Goal: Transaction & Acquisition: Download file/media

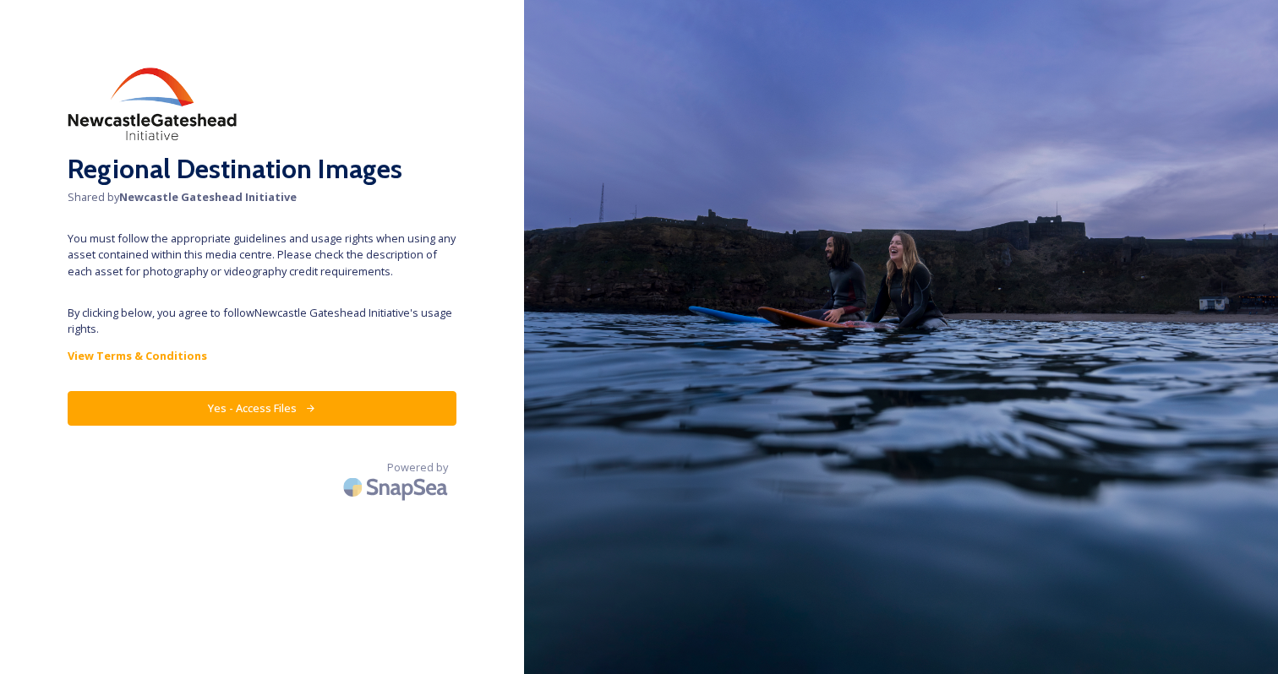
click at [254, 412] on button "Yes - Access Files" at bounding box center [262, 408] width 389 height 35
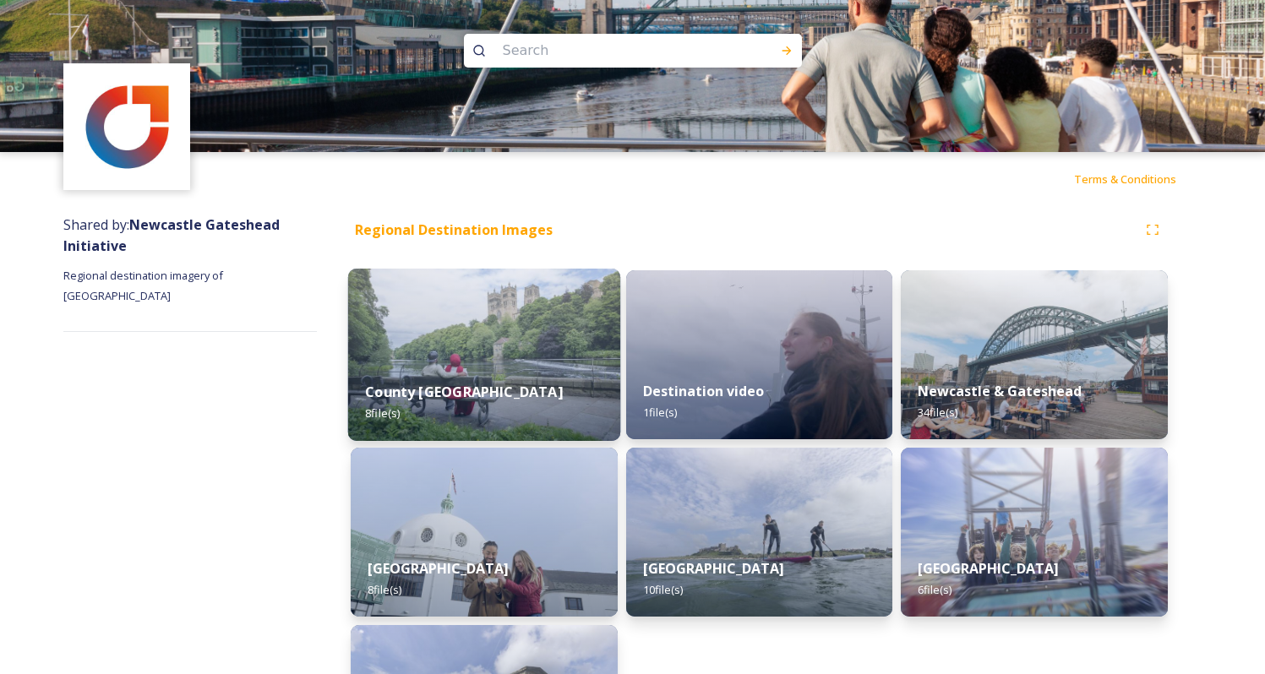
click at [521, 401] on div "County Durham 8 file(s)" at bounding box center [484, 402] width 272 height 77
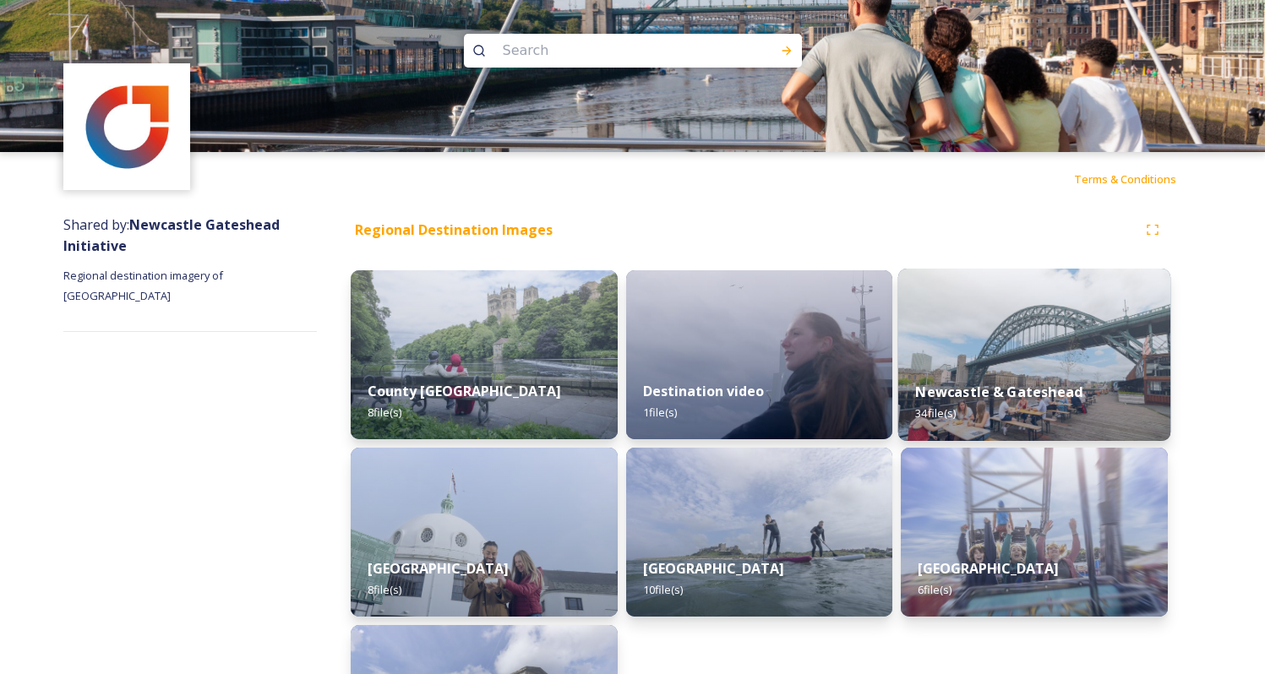
click at [1058, 352] on img at bounding box center [1034, 355] width 272 height 172
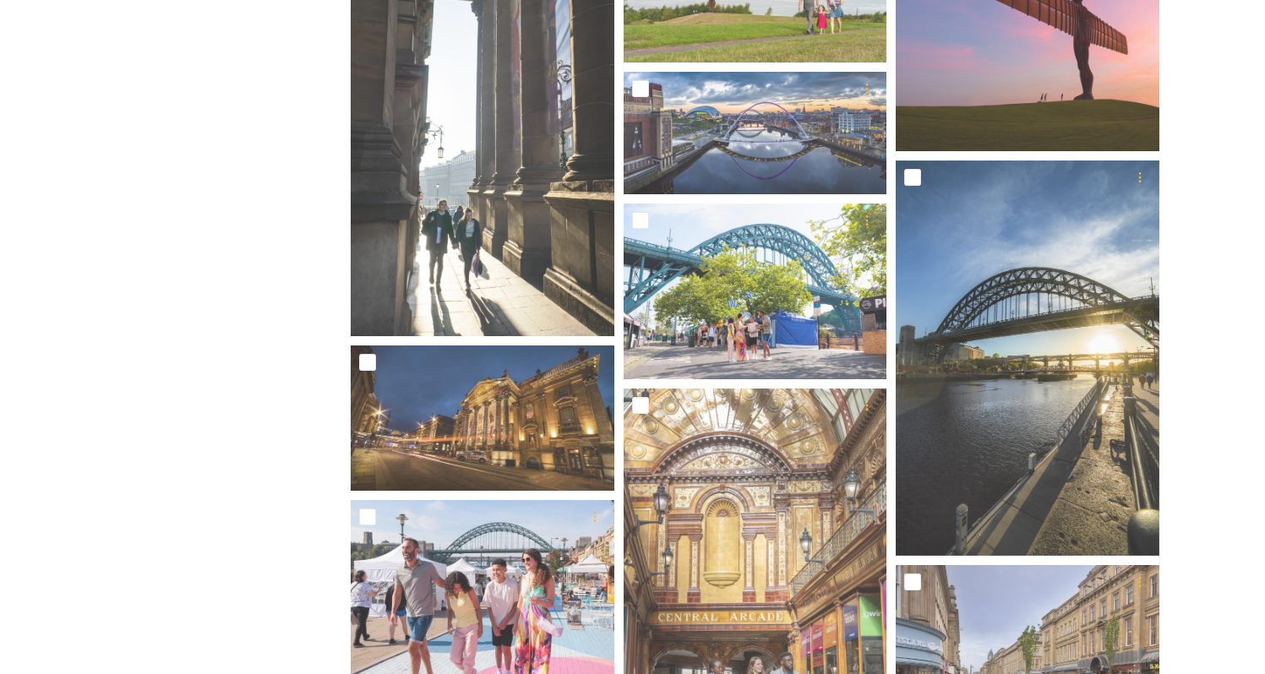
scroll to position [568, 0]
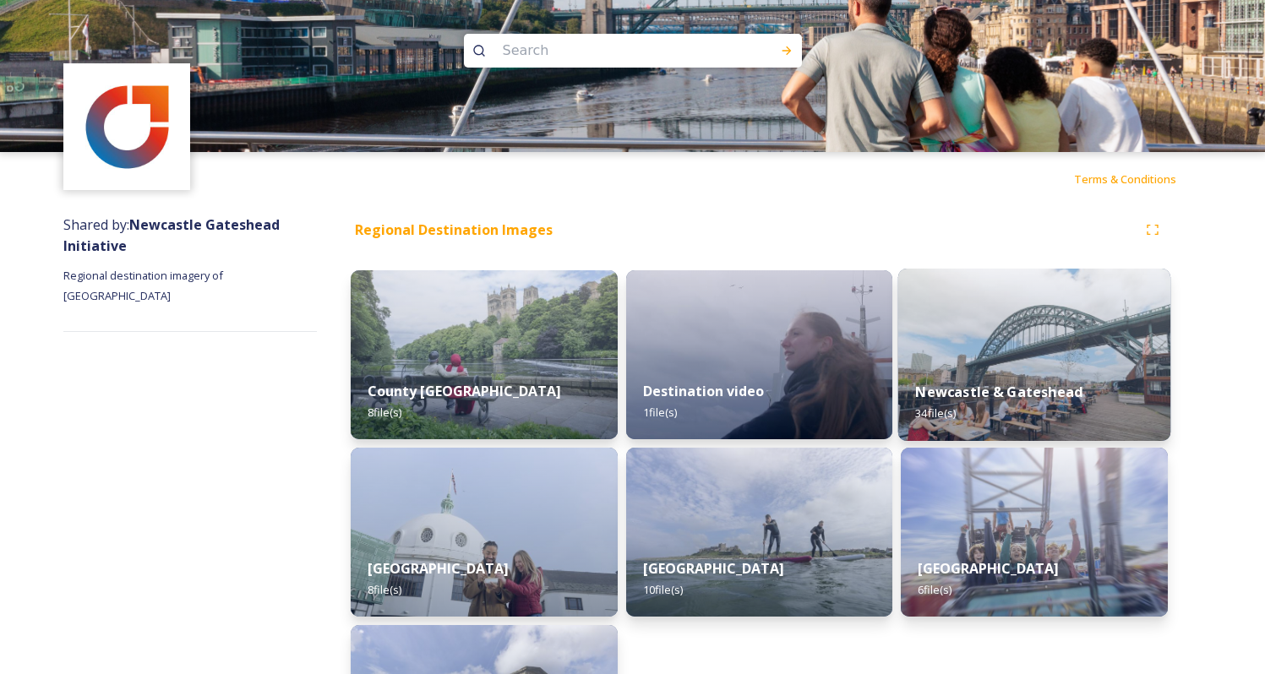
click at [966, 361] on img at bounding box center [1034, 355] width 272 height 172
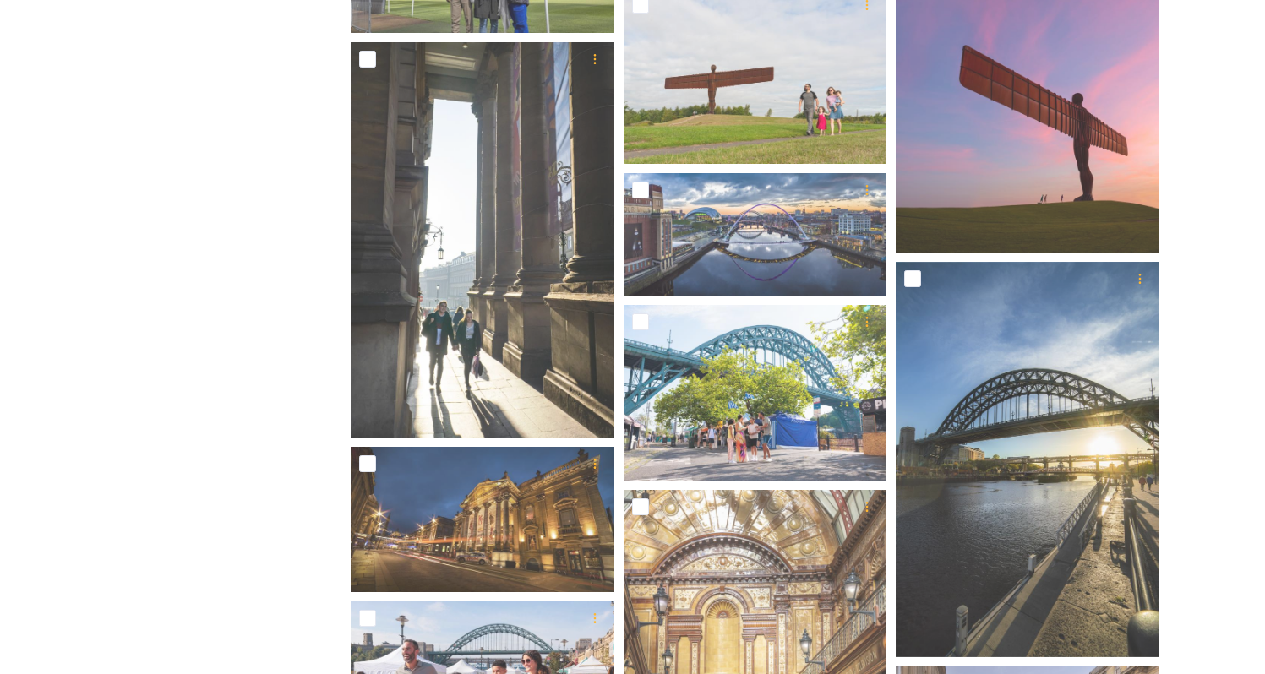
scroll to position [503, 0]
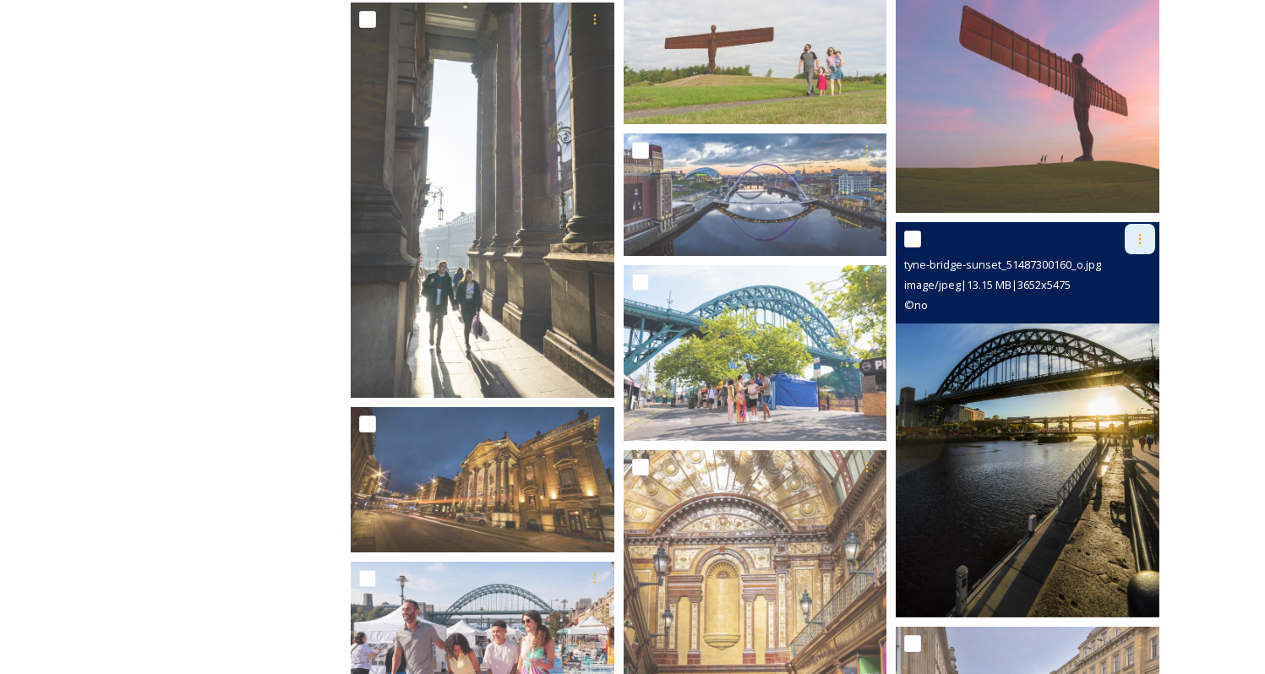
click at [1144, 241] on icon at bounding box center [1140, 239] width 14 height 14
click at [1139, 299] on div "Download" at bounding box center [1120, 308] width 68 height 33
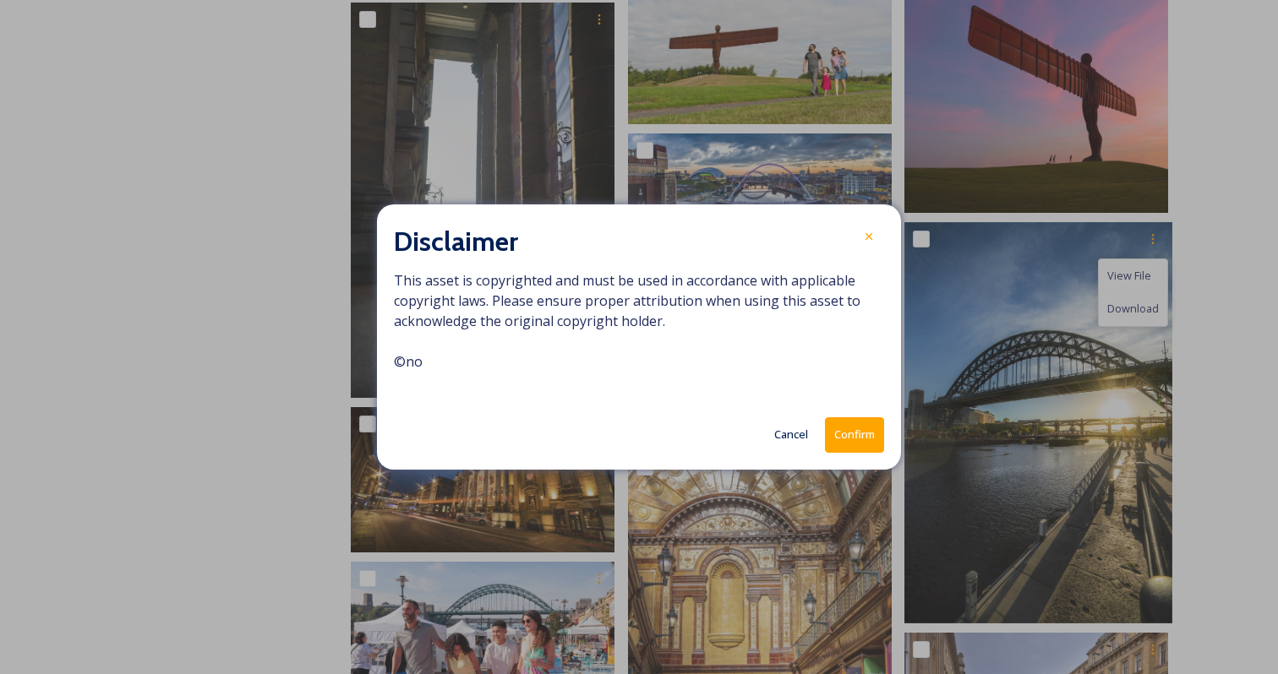
click at [860, 438] on button "Confirm" at bounding box center [854, 435] width 59 height 35
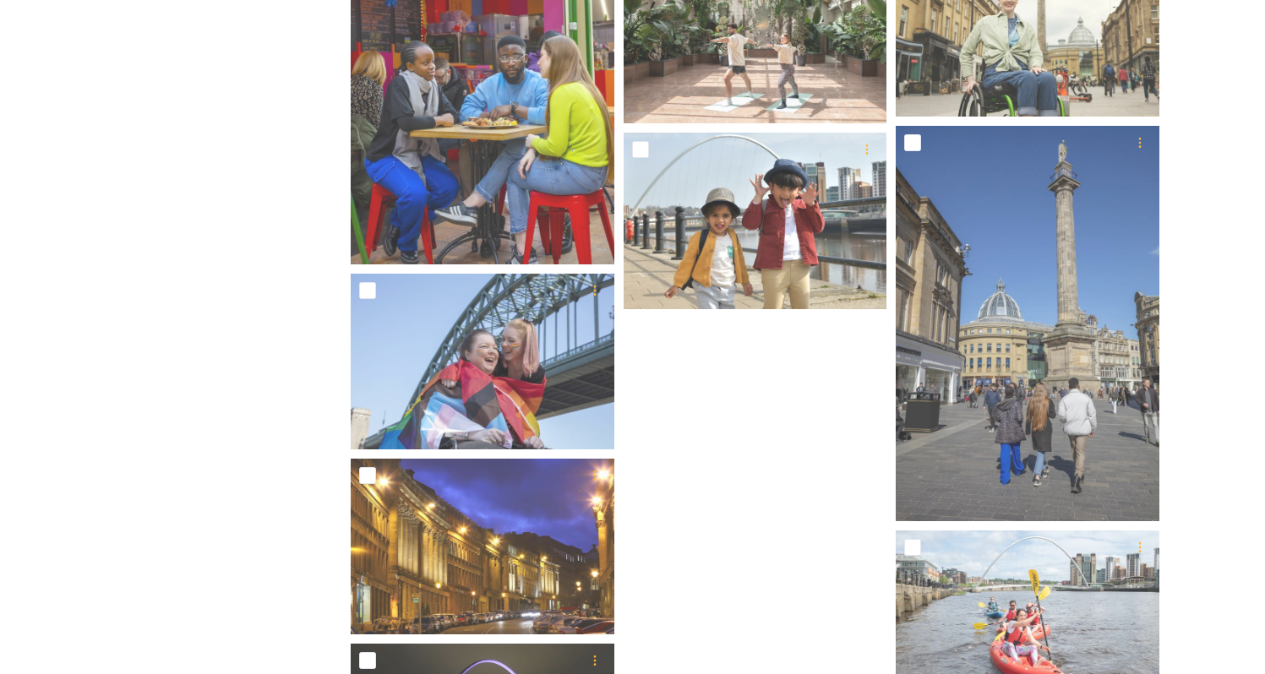
scroll to position [2376, 0]
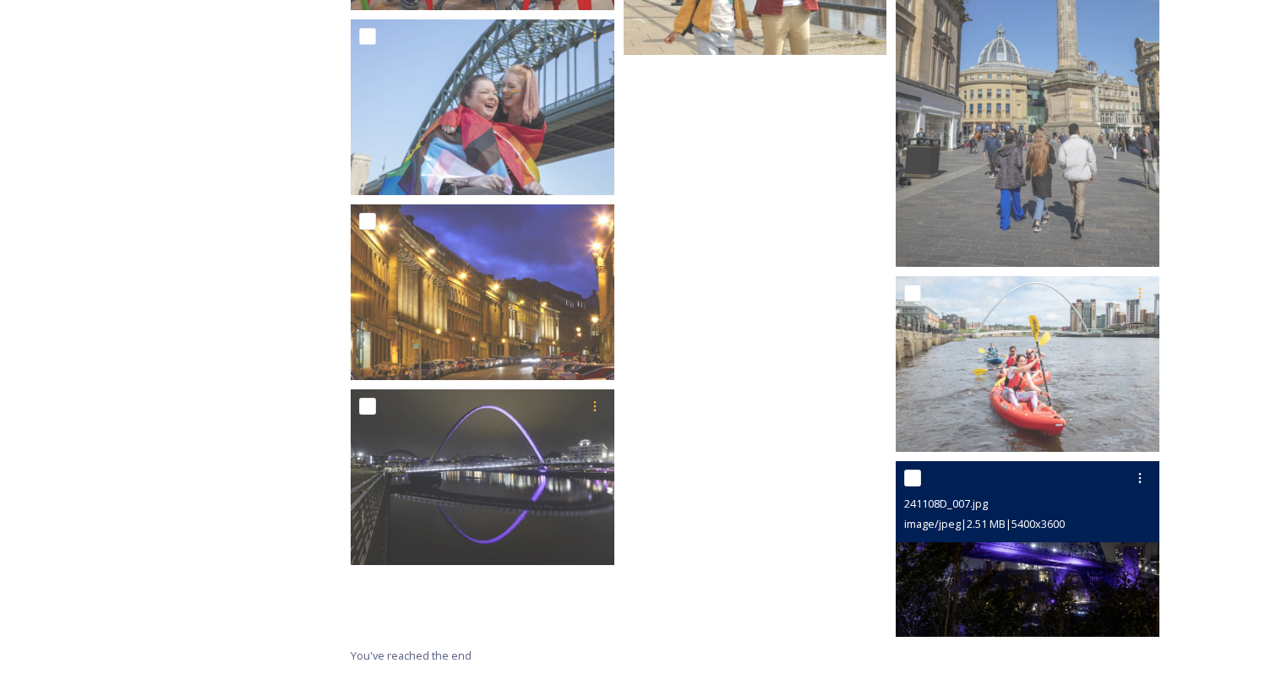
click at [986, 545] on img at bounding box center [1028, 549] width 264 height 176
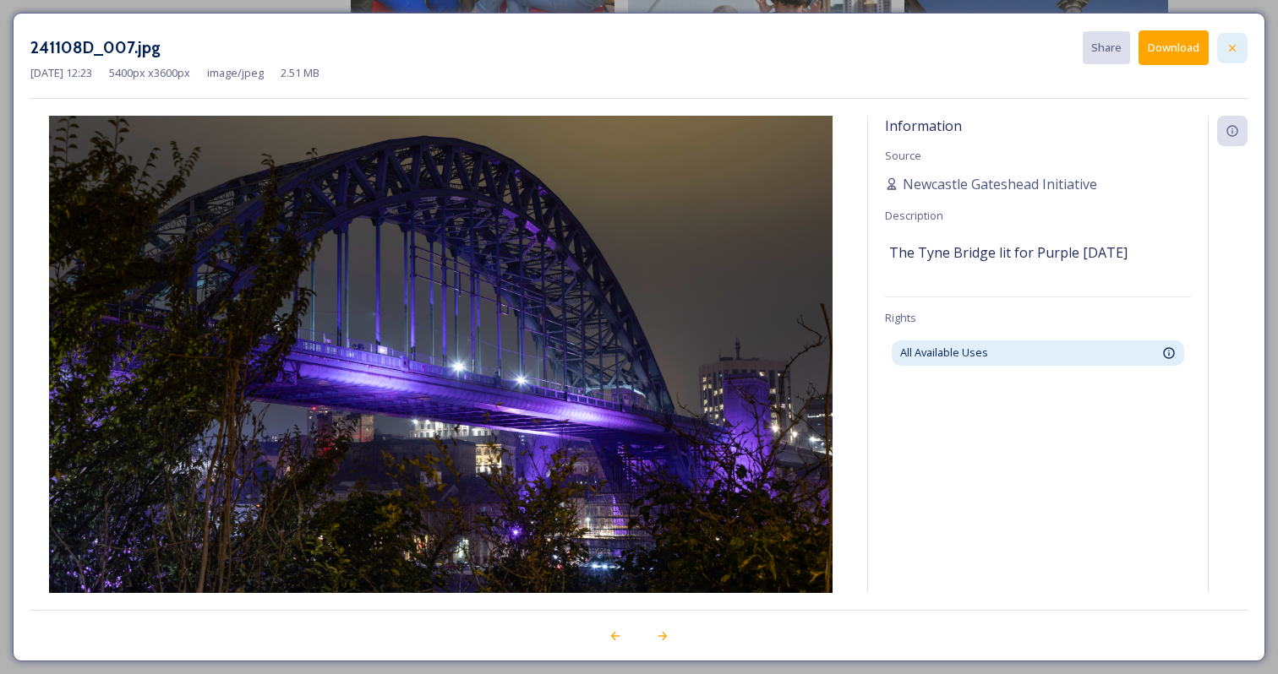
click at [1232, 49] on icon at bounding box center [1233, 48] width 14 height 14
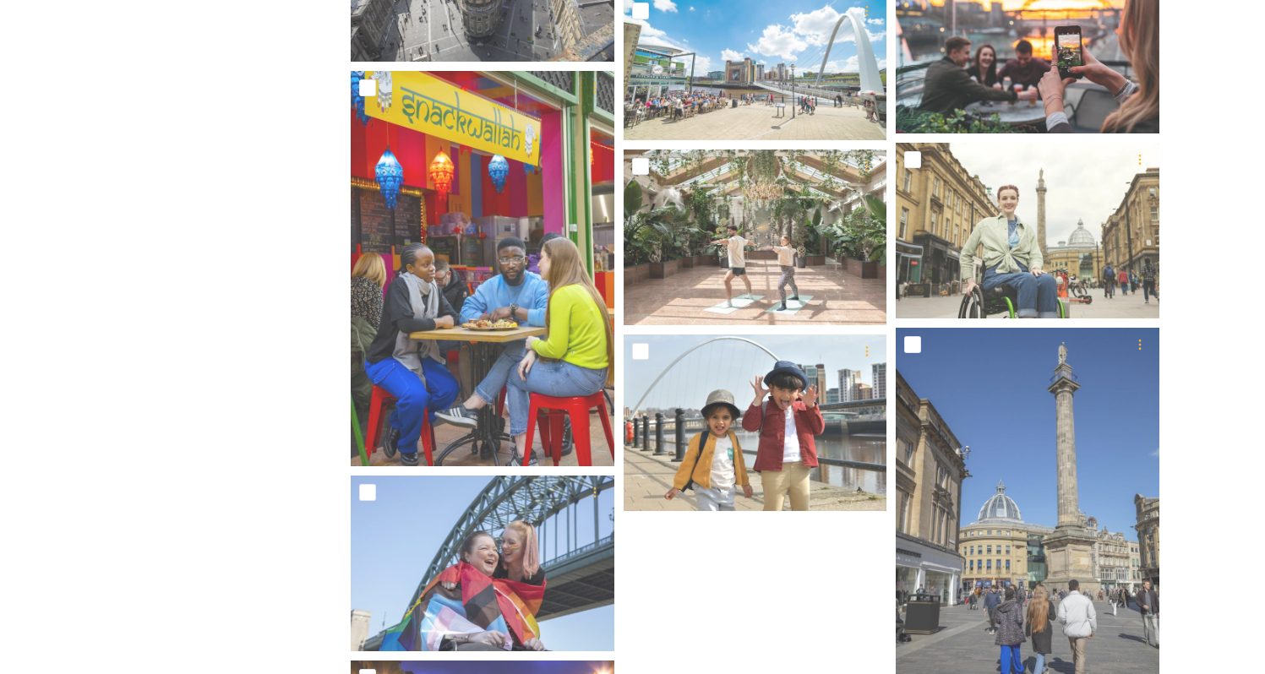
scroll to position [1702, 0]
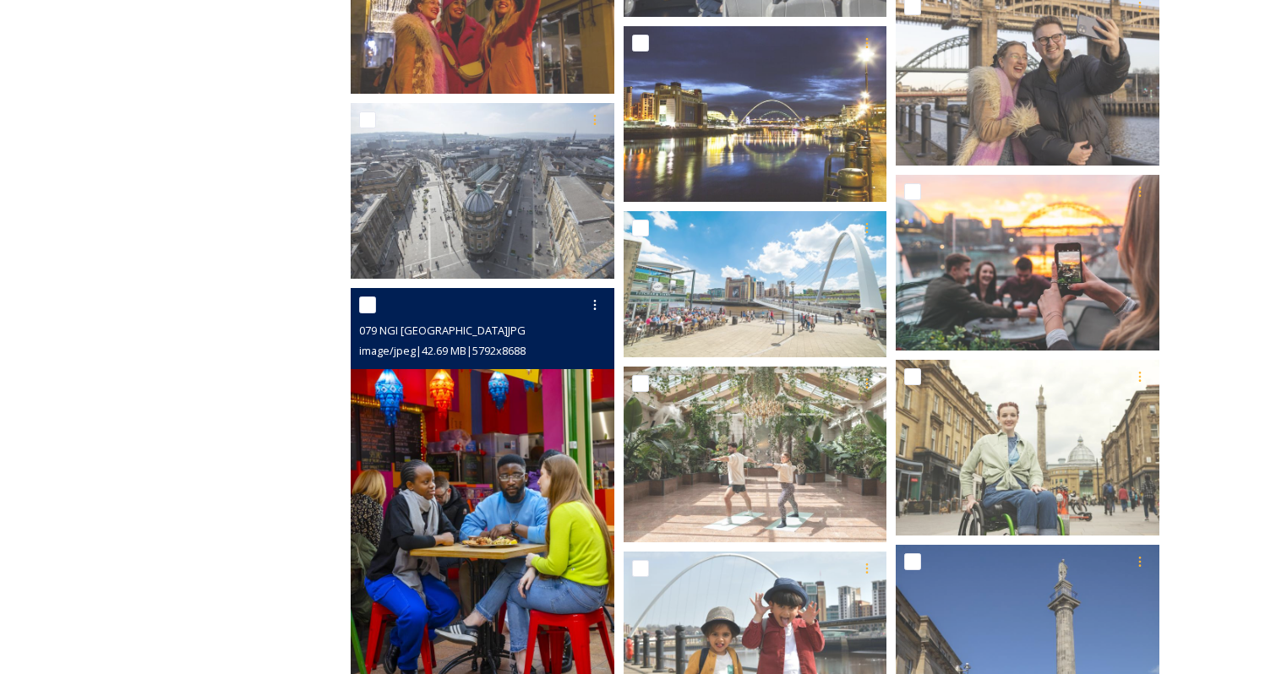
click at [545, 579] on img at bounding box center [483, 486] width 264 height 396
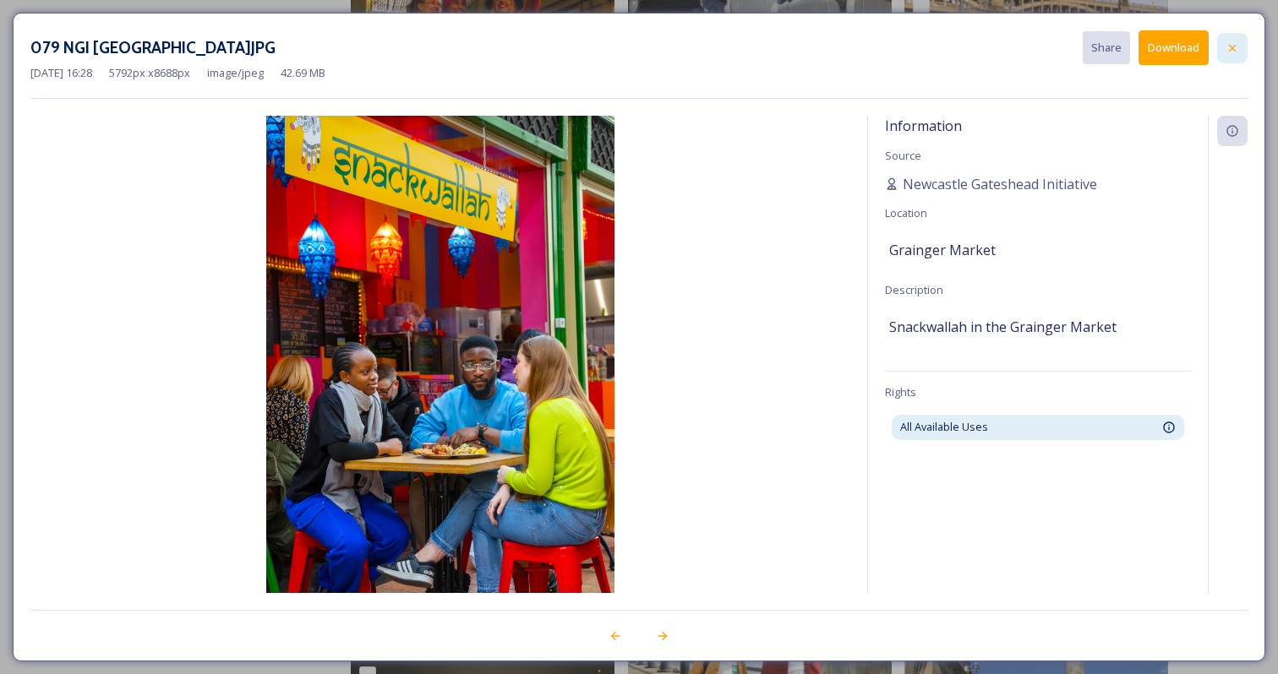
click at [1237, 52] on icon at bounding box center [1233, 48] width 14 height 14
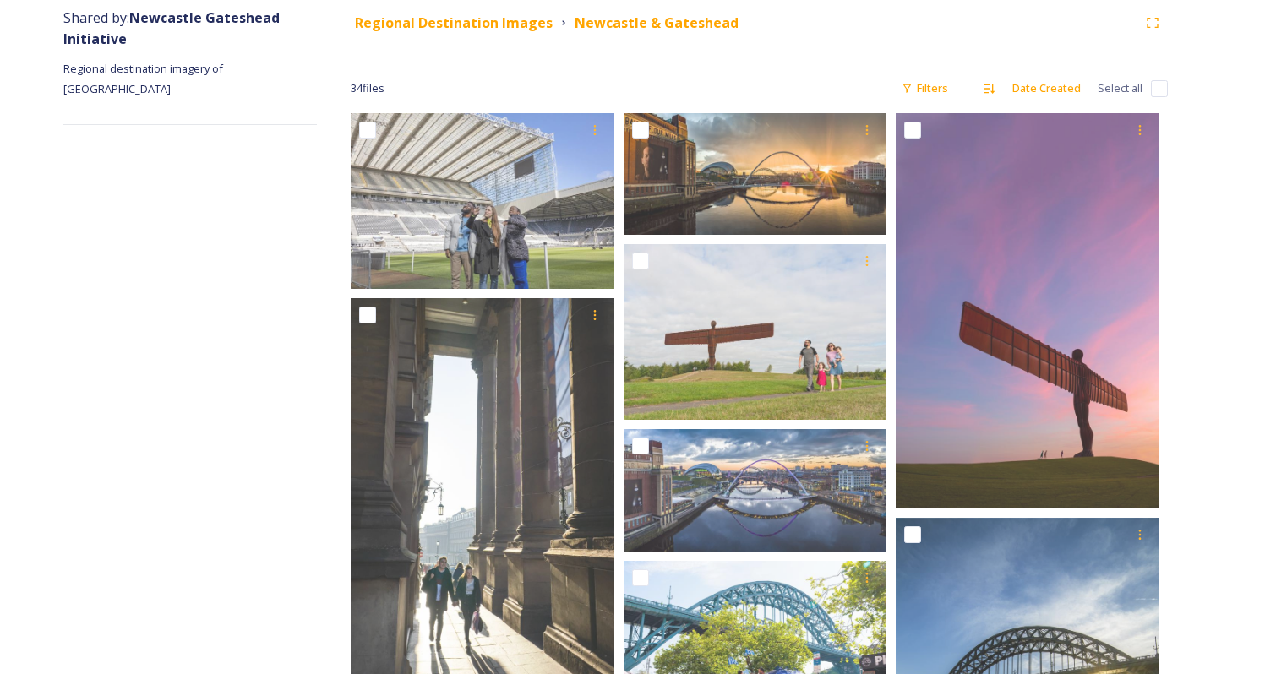
scroll to position [205, 0]
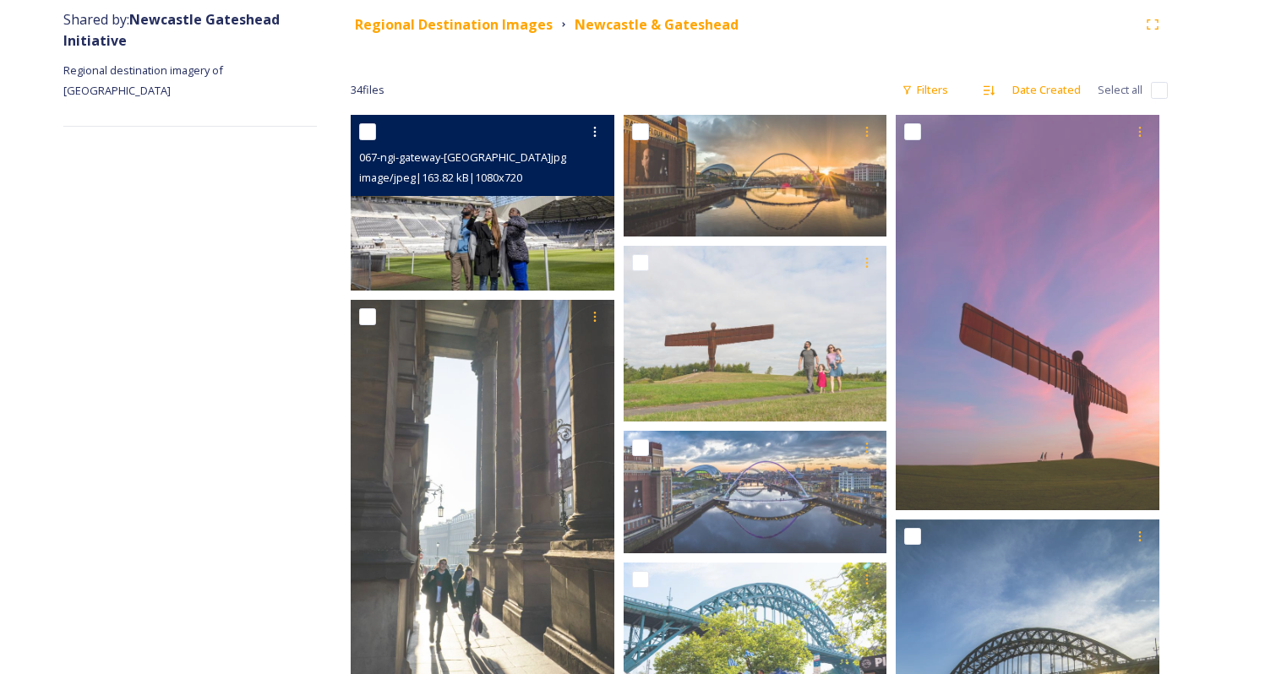
click at [537, 254] on img at bounding box center [483, 203] width 264 height 176
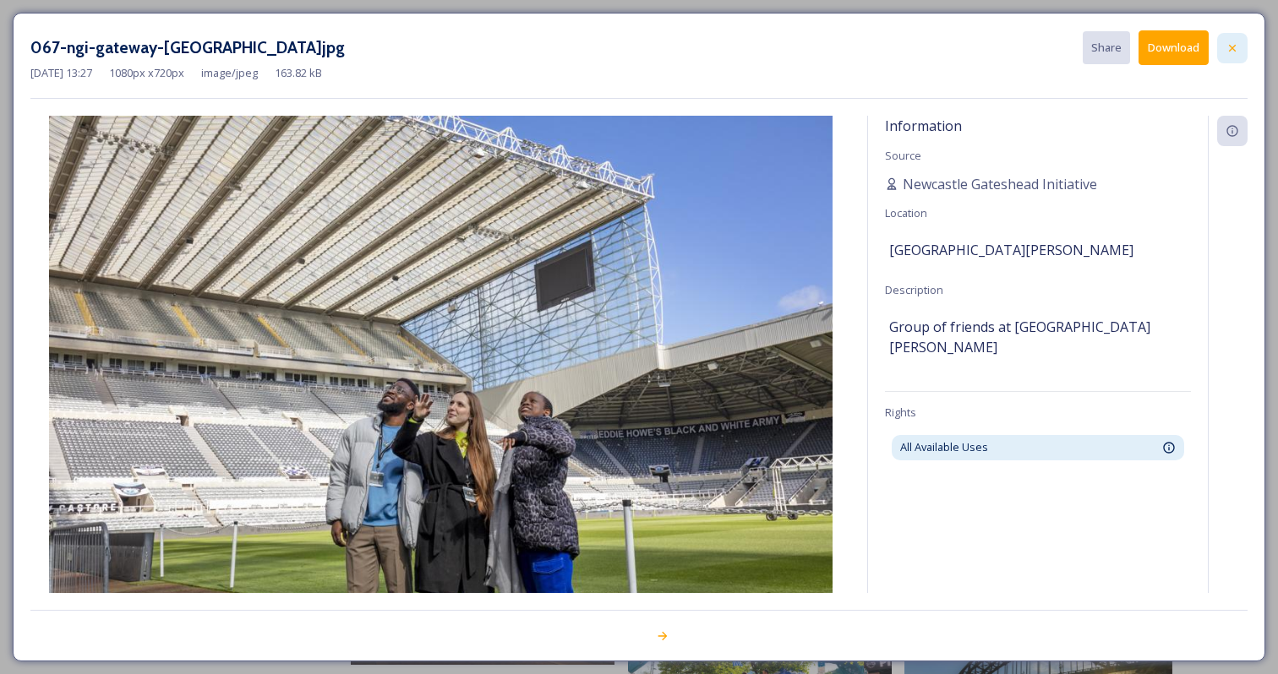
click at [1234, 48] on icon at bounding box center [1233, 48] width 14 height 14
